Goal: Information Seeking & Learning: Check status

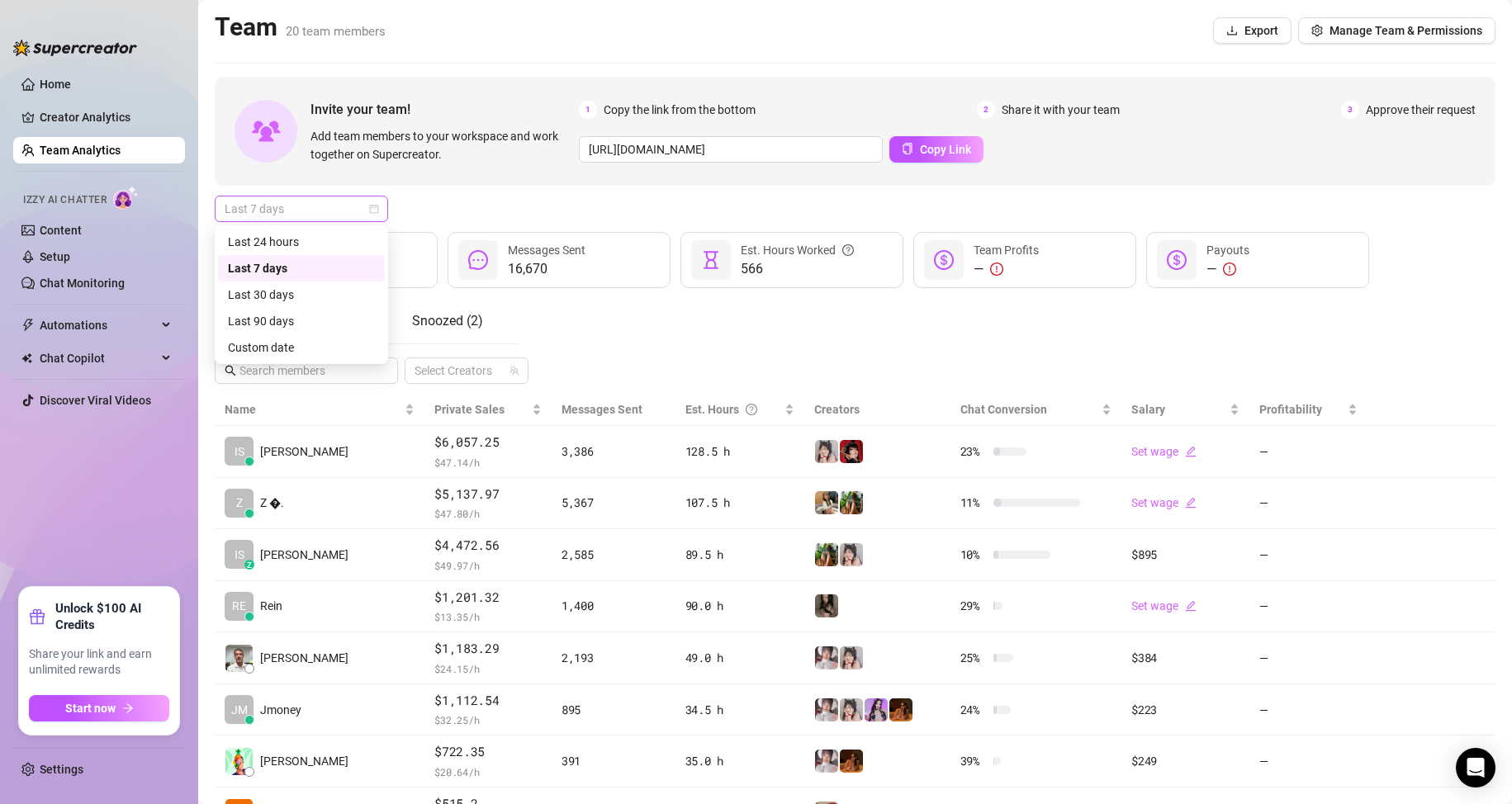
click at [365, 197] on span "Last 7 days" at bounding box center [302, 209] width 153 height 25
click at [332, 334] on div "Custom date" at bounding box center [301, 347] width 167 height 26
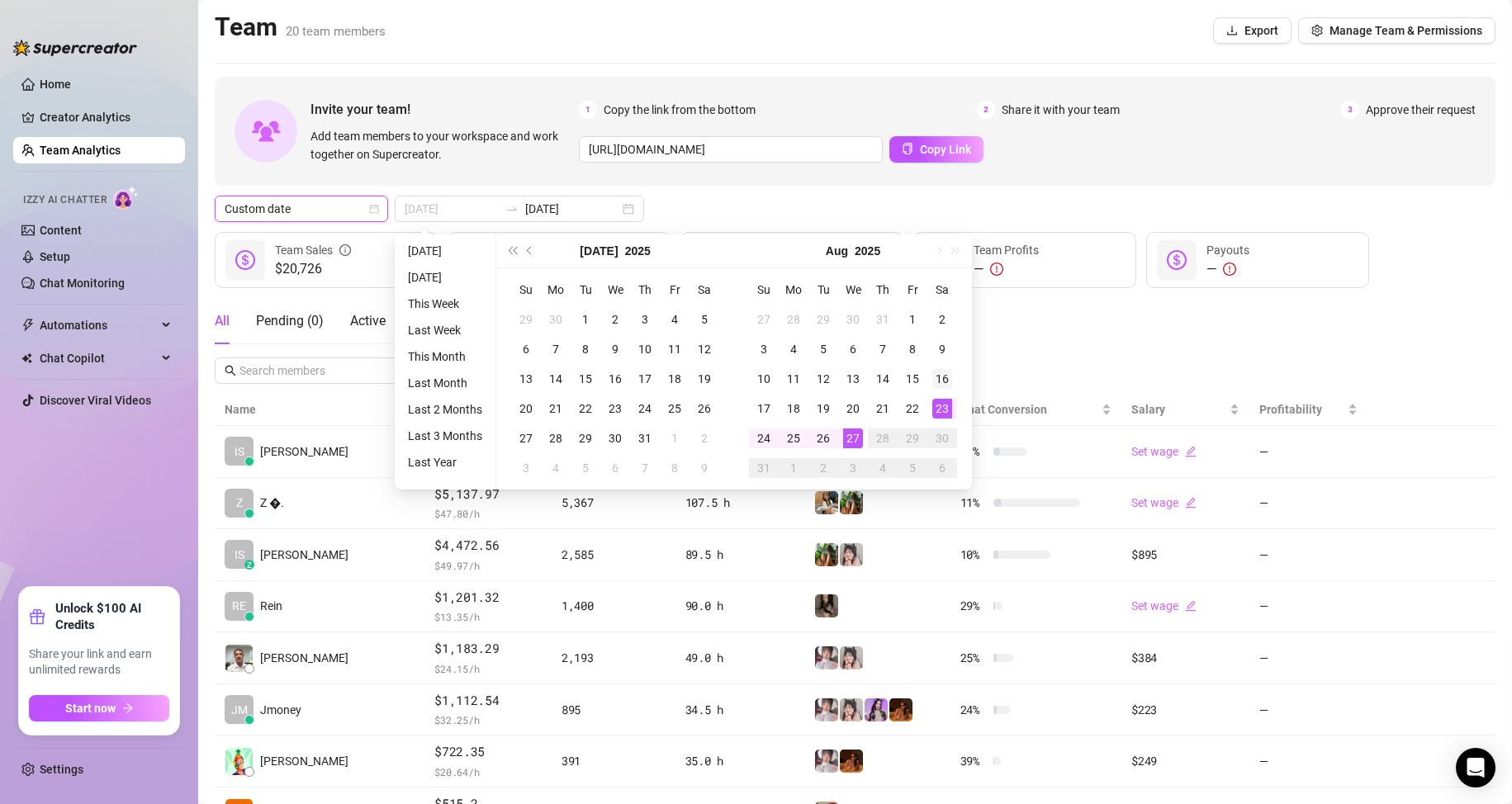
type input "[DATE]"
click at [935, 371] on div "16" at bounding box center [942, 379] width 19 height 19
type input "[DATE]"
click at [855, 428] on div "27" at bounding box center [853, 438] width 19 height 19
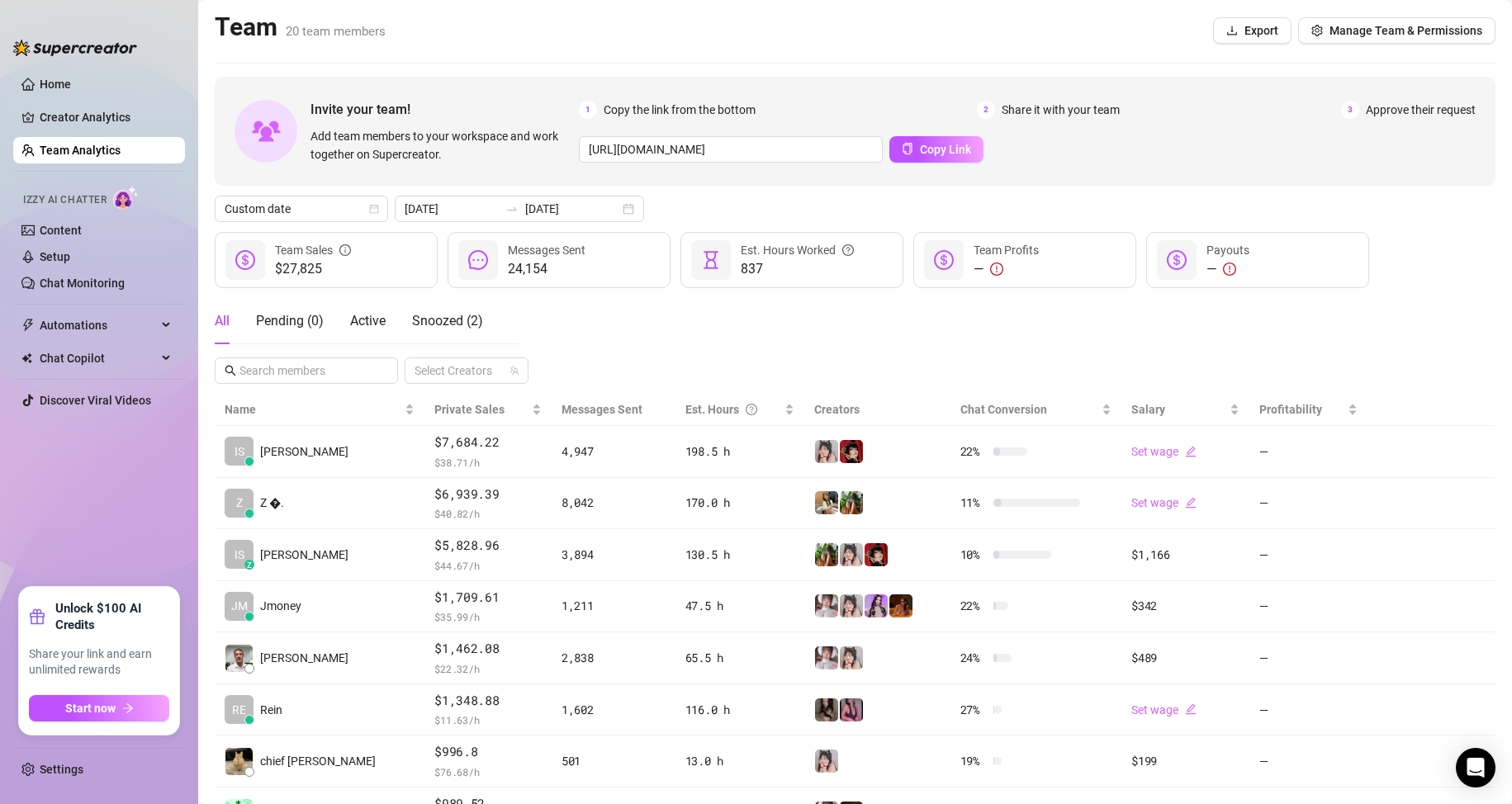
click at [98, 498] on ul "Home Creator Analytics Team Analytics Izzy AI Chatter Content Setup Chat Monito…" at bounding box center [99, 322] width 172 height 516
click at [542, 56] on main "Team 20 team members Export Manage Team & Permissions Invite your team! Add tea…" at bounding box center [855, 519] width 1314 height 1038
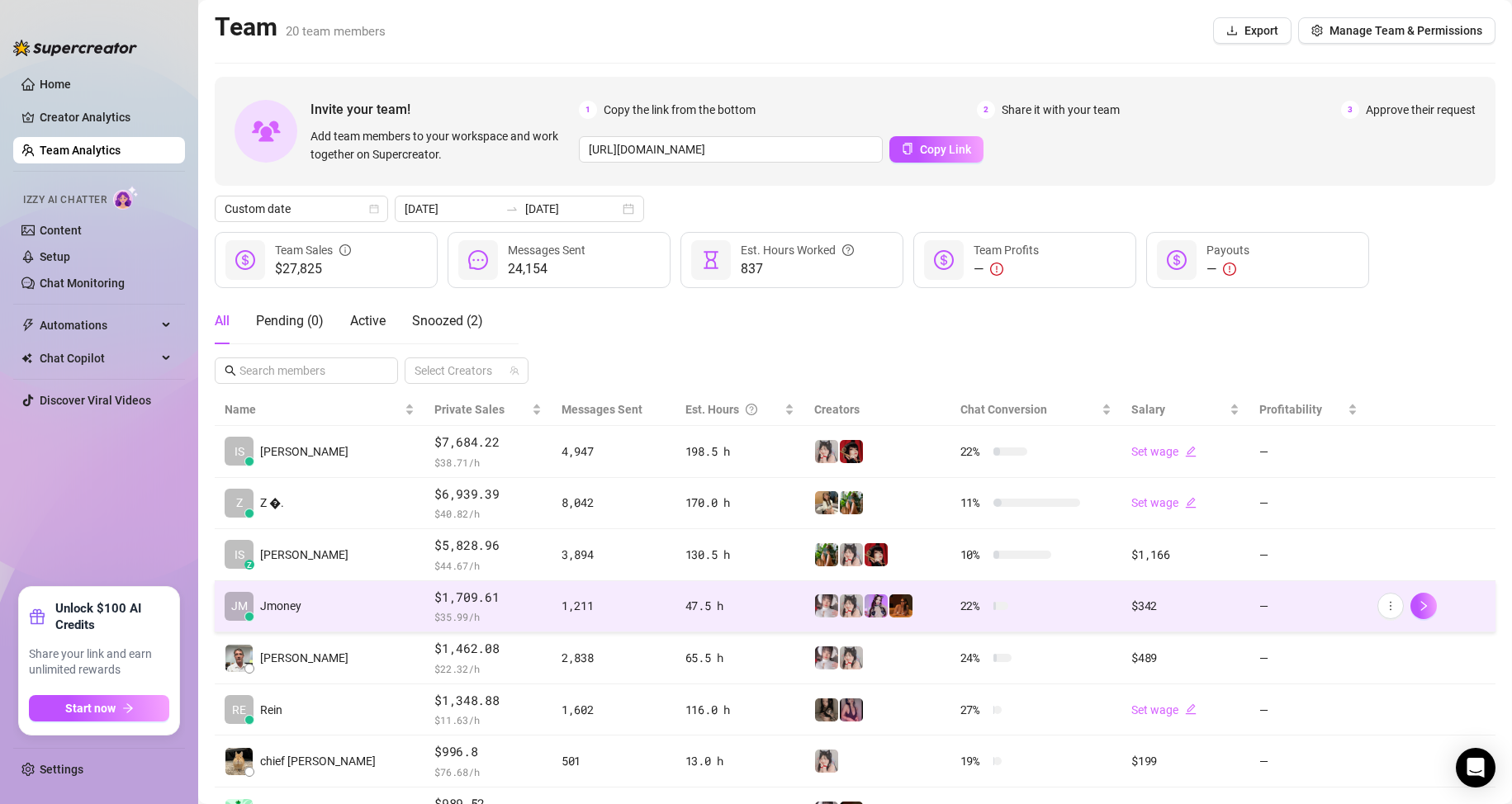
click at [316, 612] on td "[PERSON_NAME]" at bounding box center [320, 607] width 210 height 52
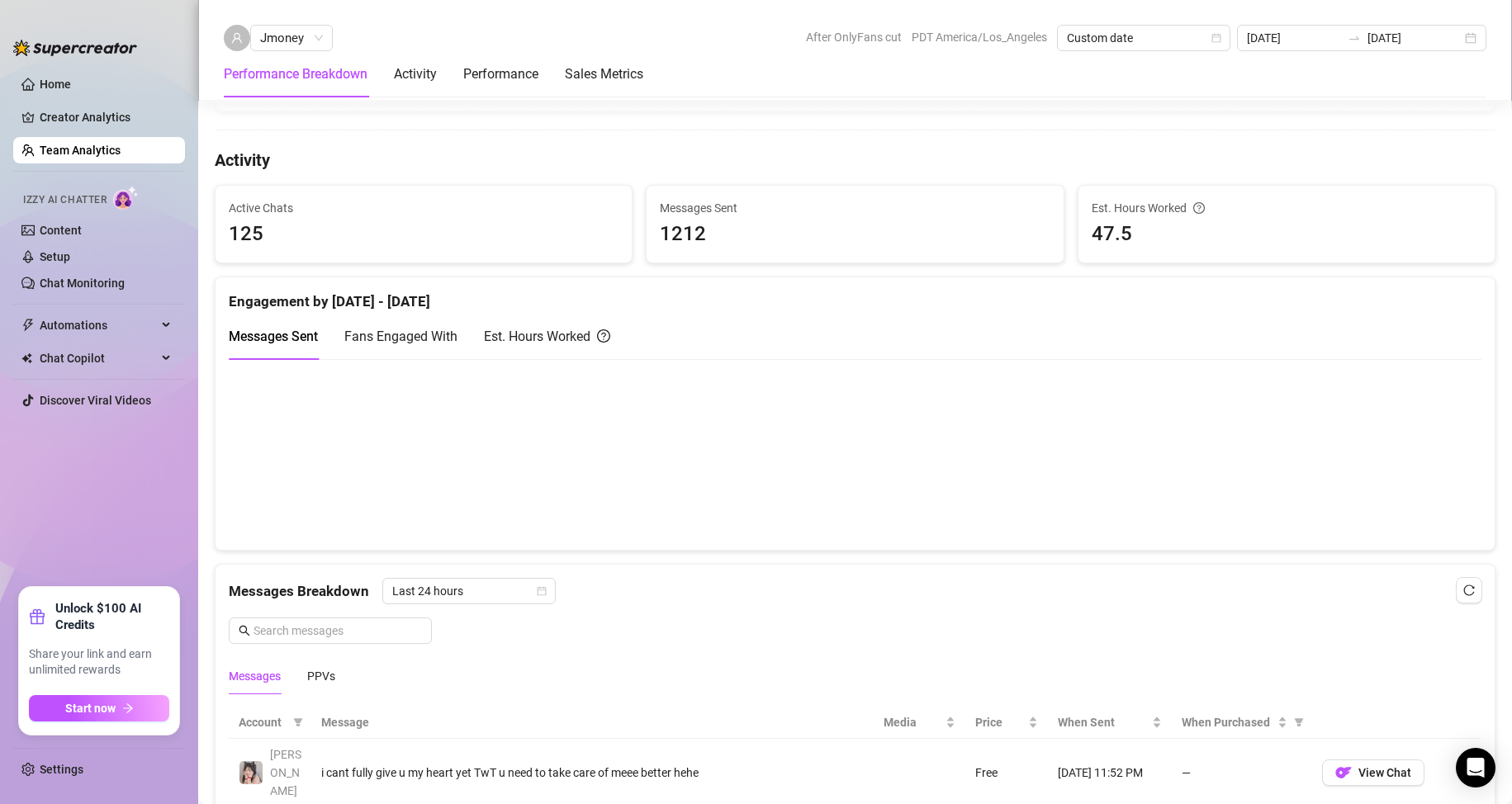
scroll to position [660, 0]
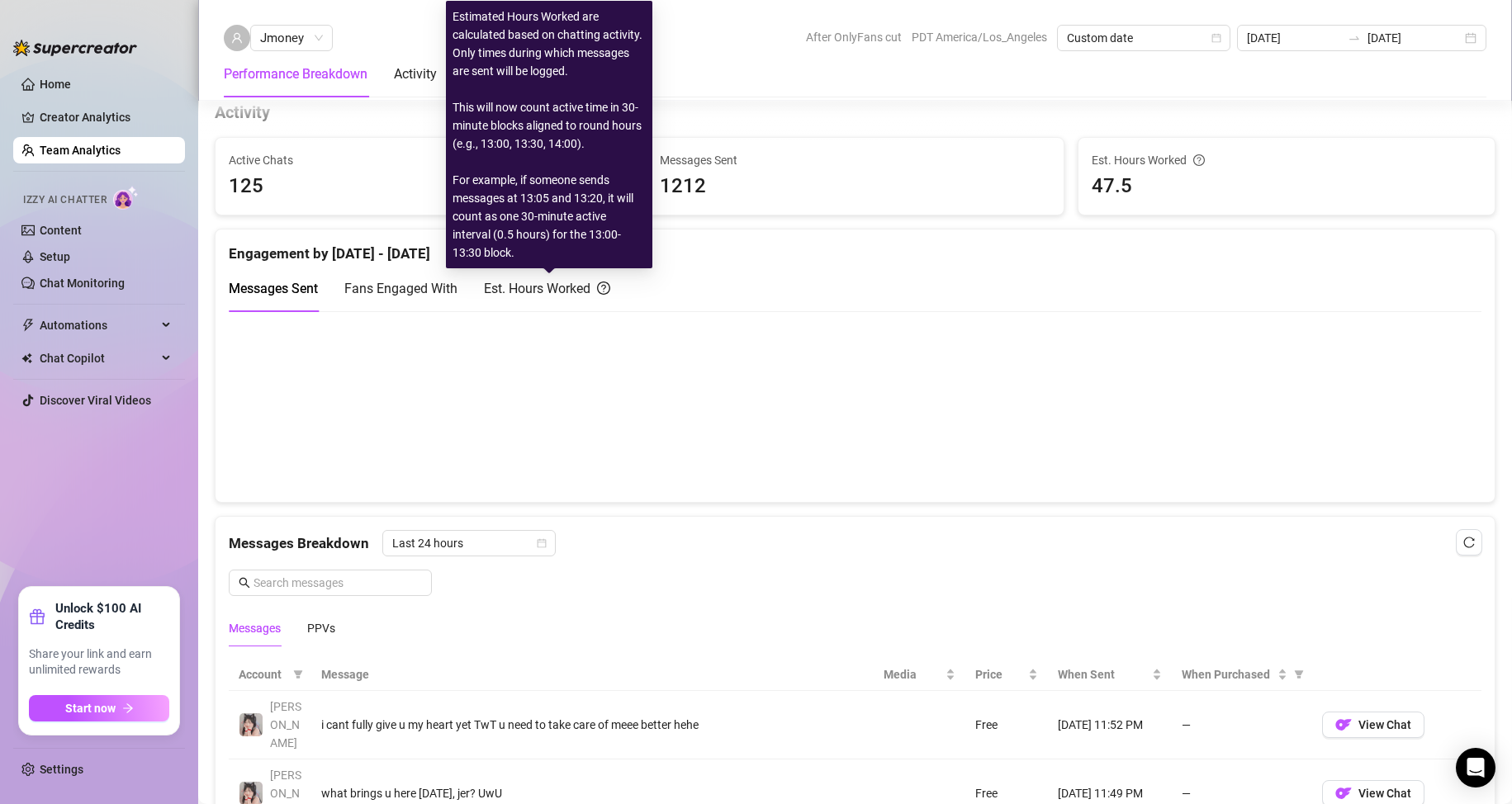
click at [582, 293] on div "Est. Hours Worked" at bounding box center [547, 288] width 126 height 20
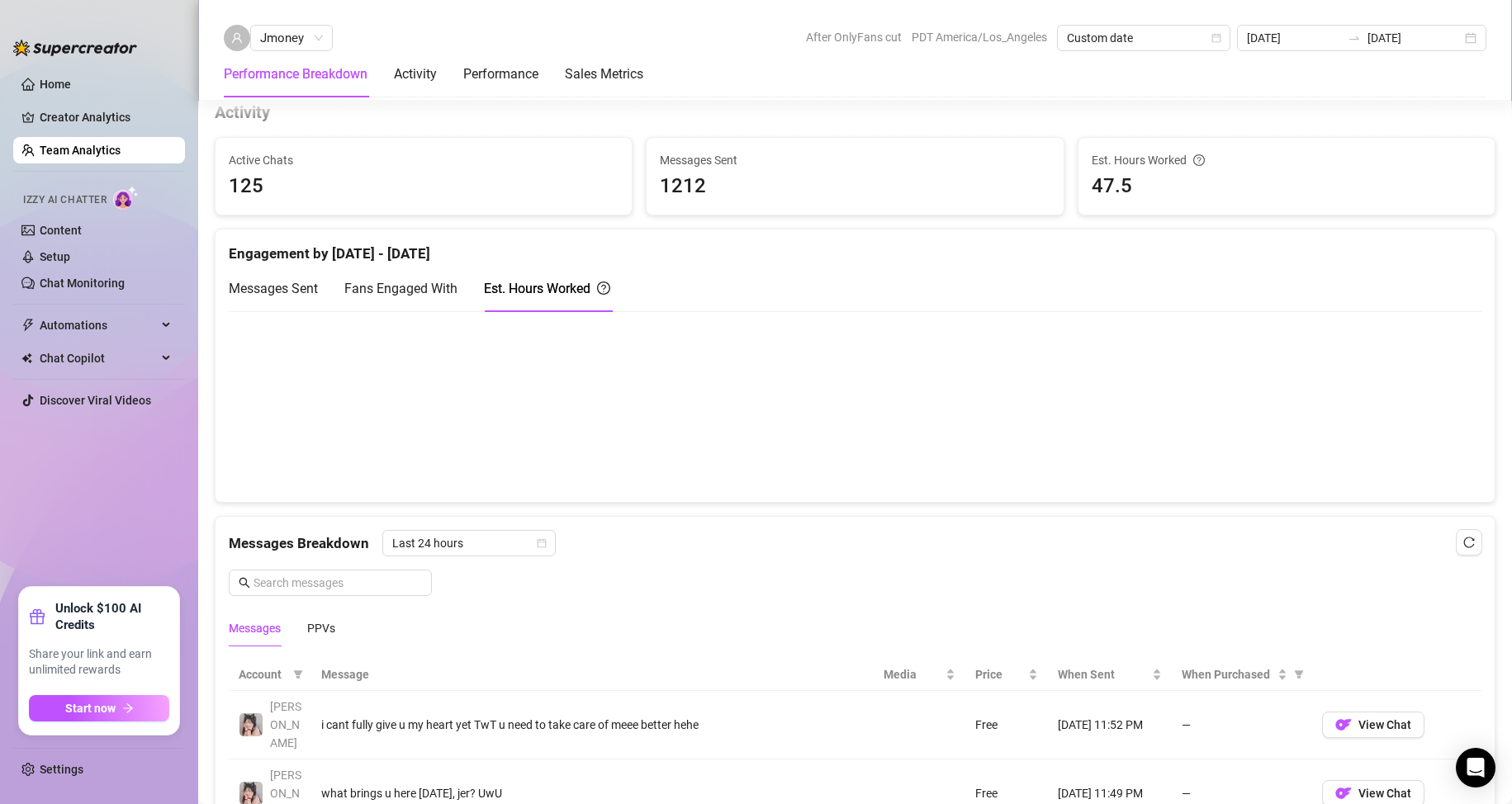
click at [399, 294] on span "Fans Engaged With" at bounding box center [401, 288] width 113 height 16
click at [294, 298] on div "Messages Sent" at bounding box center [272, 288] width 89 height 20
click at [506, 280] on div "Est. Hours Worked" at bounding box center [547, 288] width 126 height 20
click at [301, 283] on span "Messages Sent" at bounding box center [272, 288] width 89 height 16
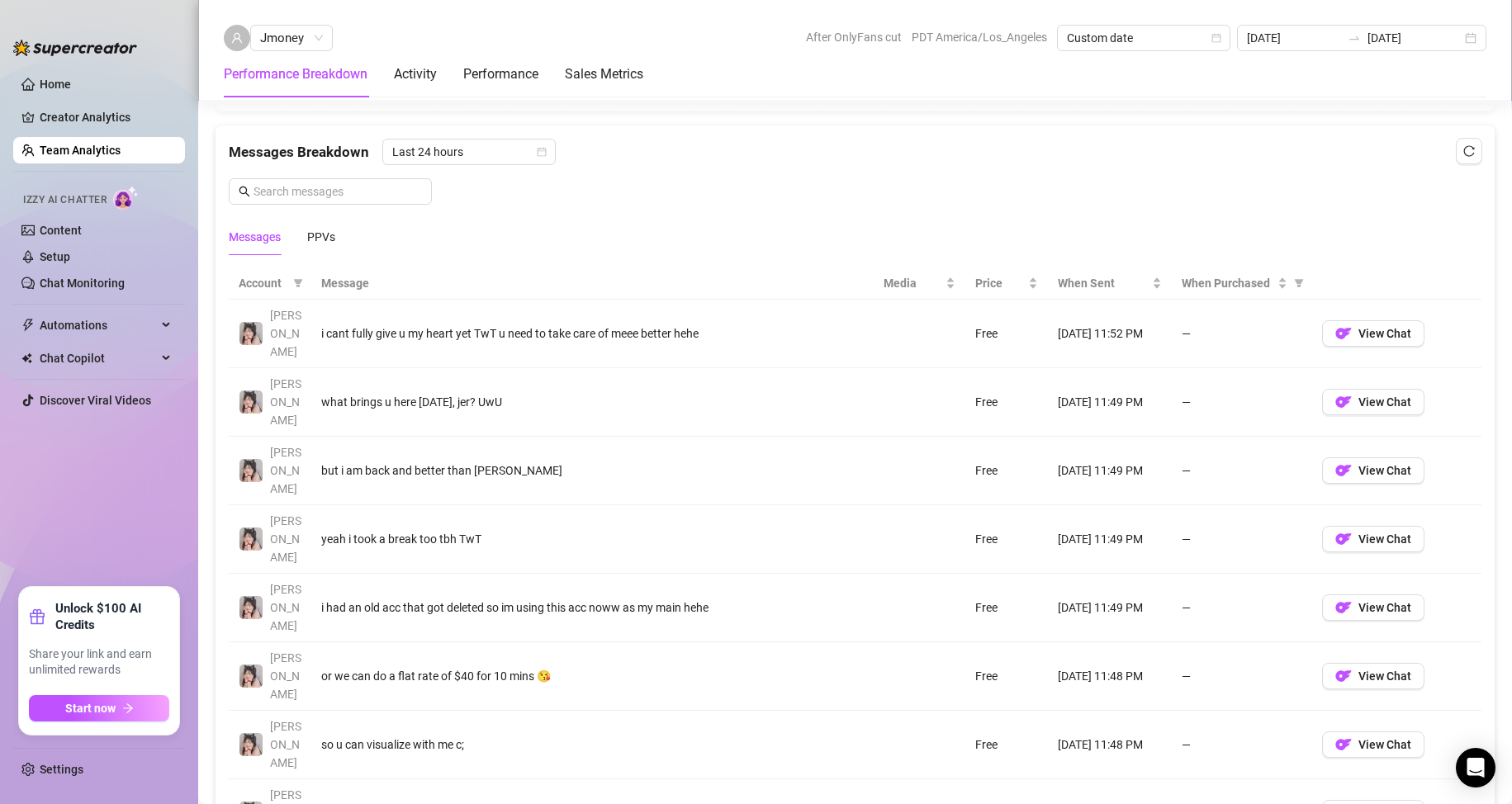
scroll to position [1156, 0]
